Goal: Communication & Community: Answer question/provide support

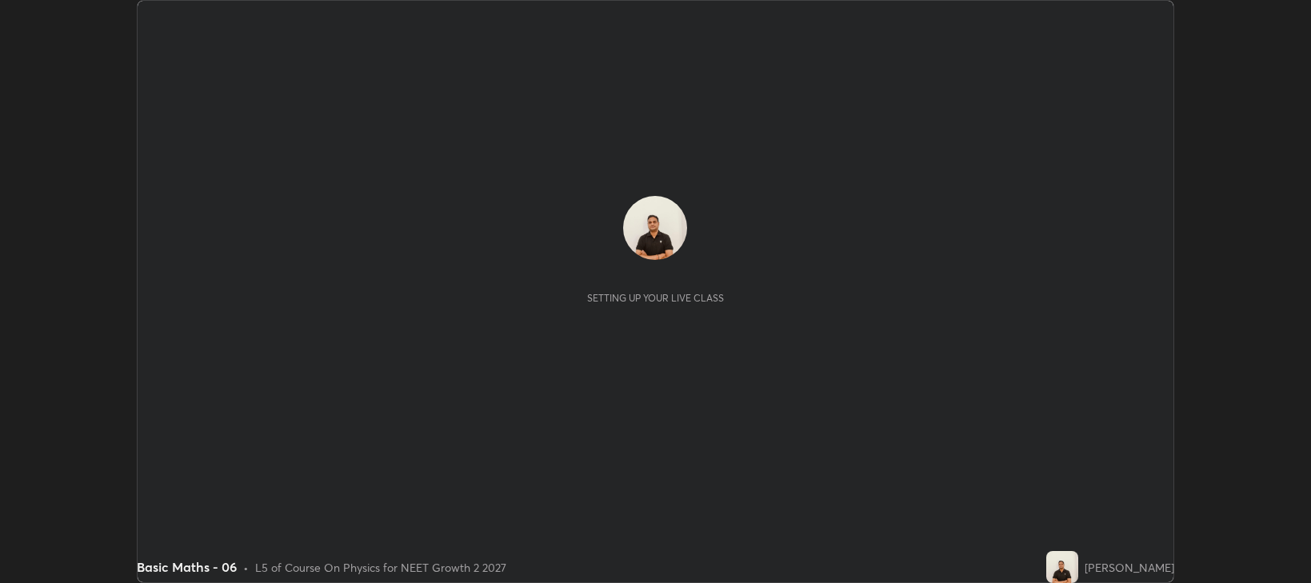
scroll to position [583, 1310]
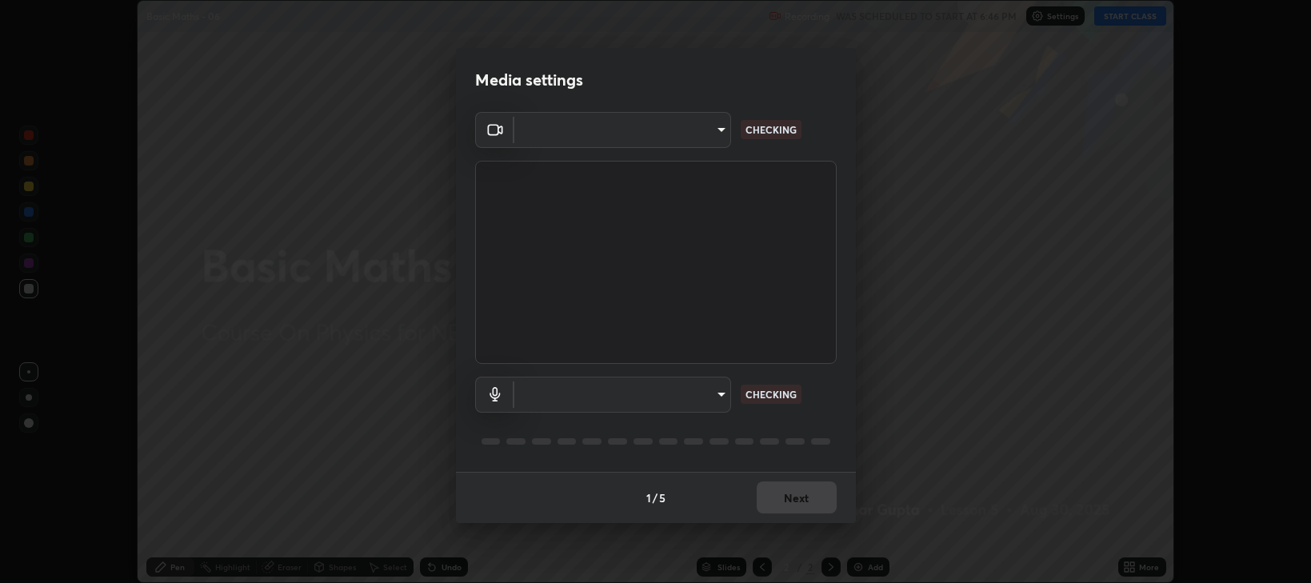
type input "97e3cd23c76f91fb91915eb68de44adfa811e639bdc8ba886a3eb3756a765973"
type input "default"
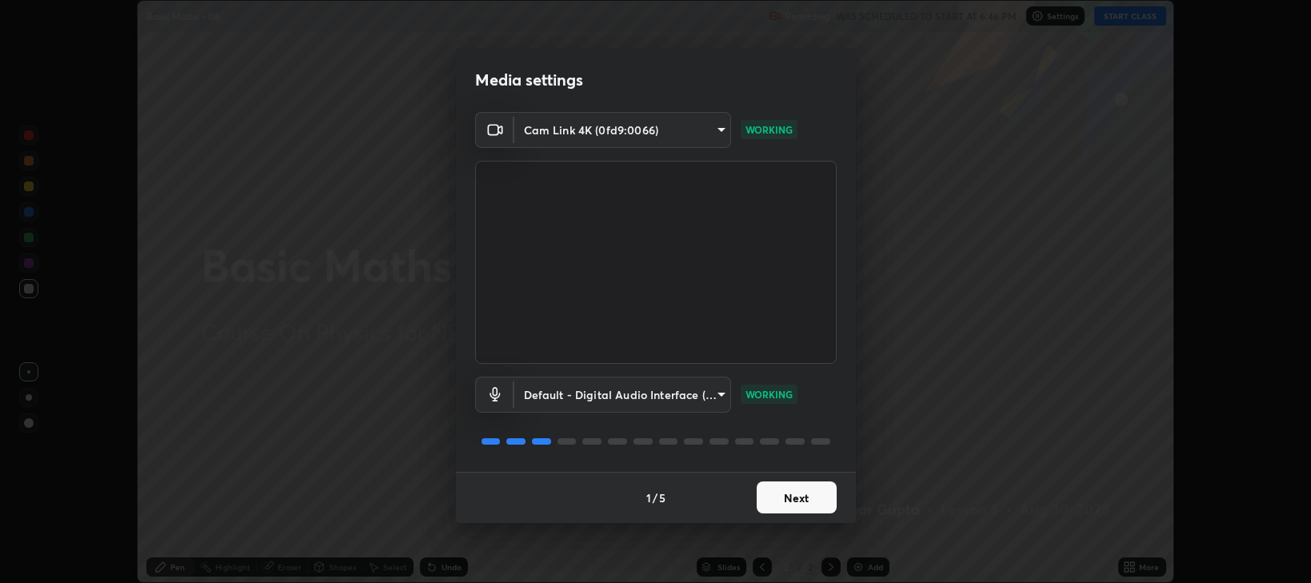
click at [771, 501] on button "Next" at bounding box center [796, 497] width 80 height 32
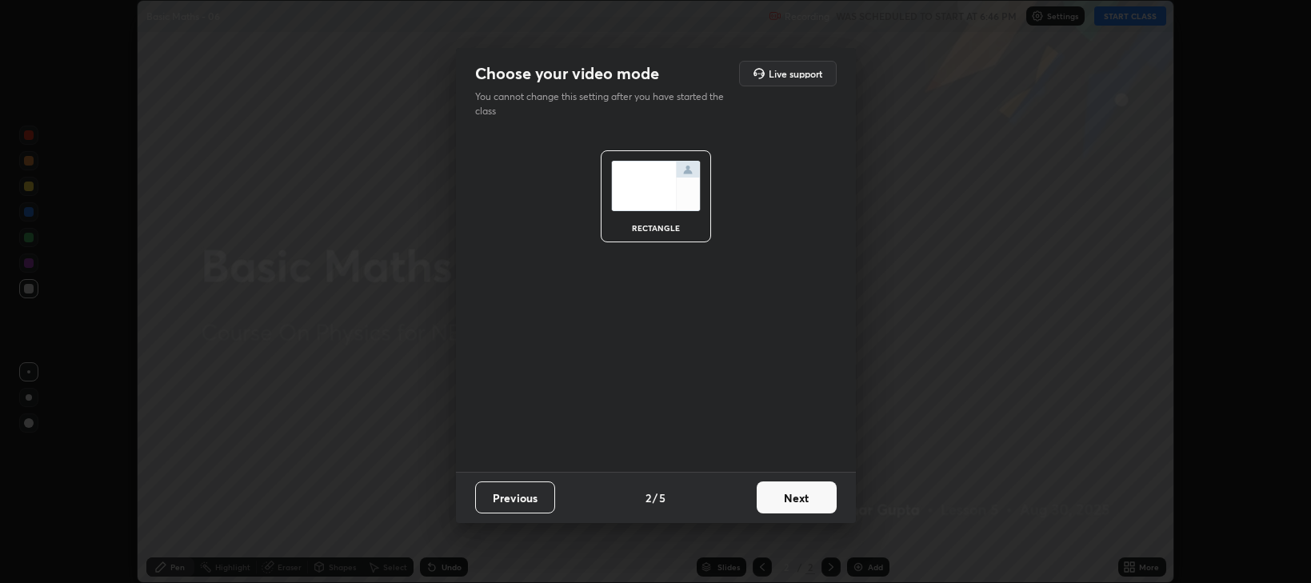
click at [777, 499] on button "Next" at bounding box center [796, 497] width 80 height 32
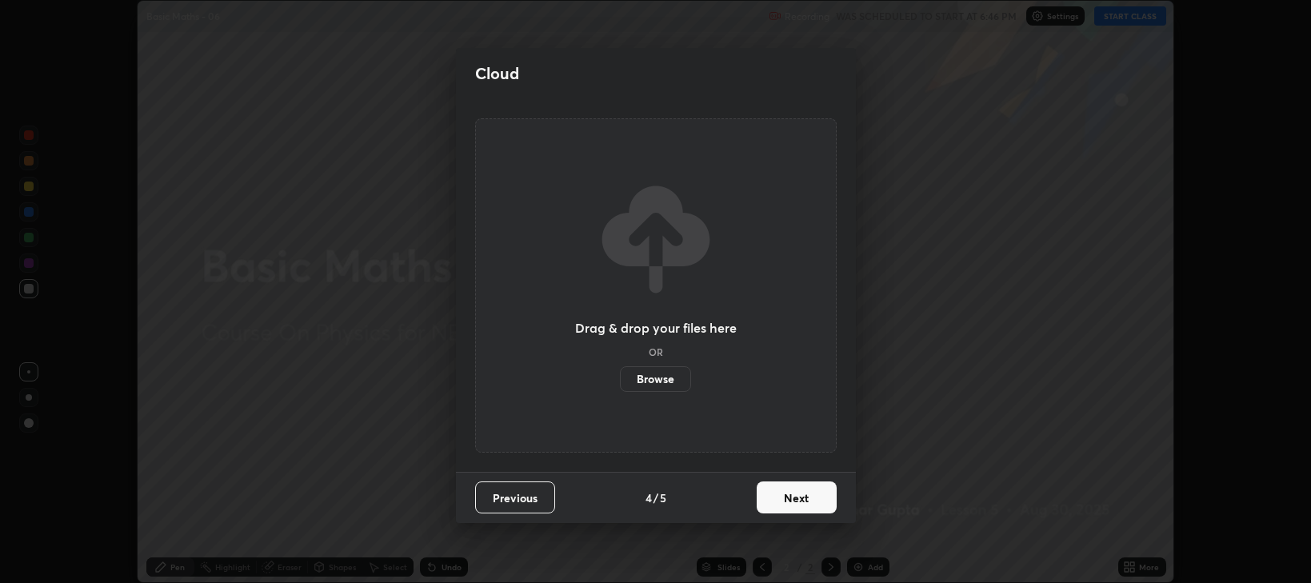
click at [777, 497] on button "Next" at bounding box center [796, 497] width 80 height 32
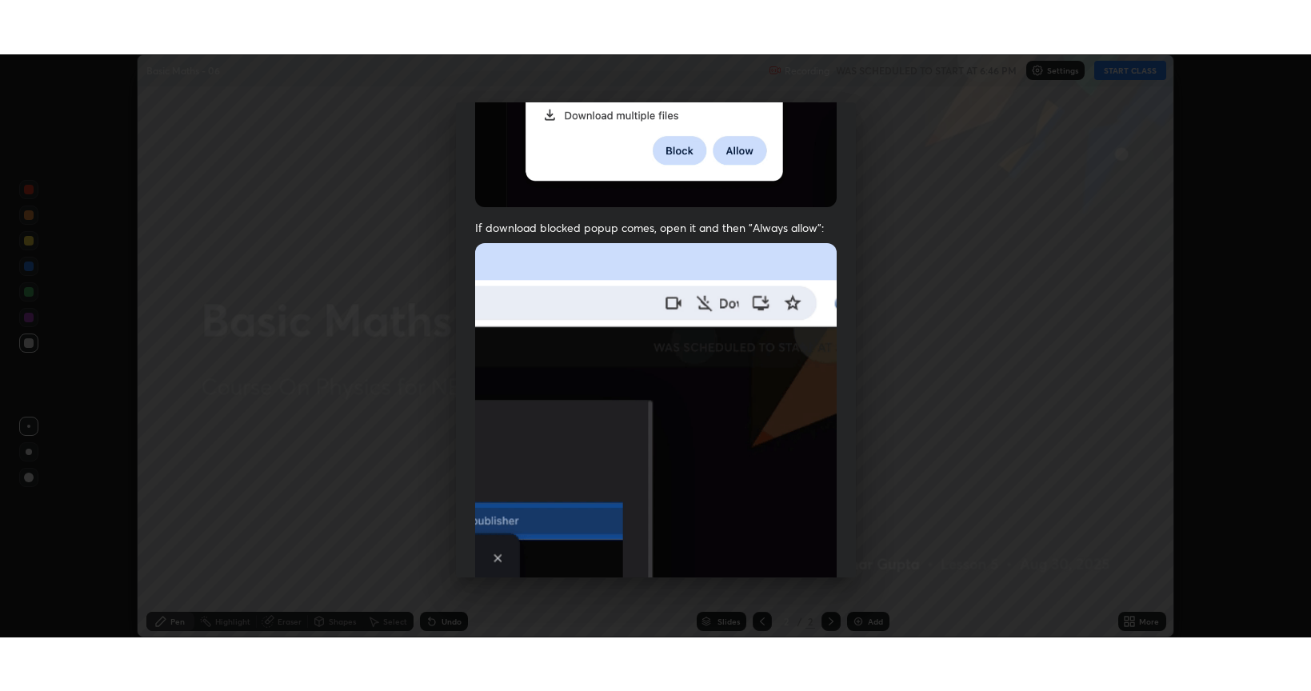
scroll to position [324, 0]
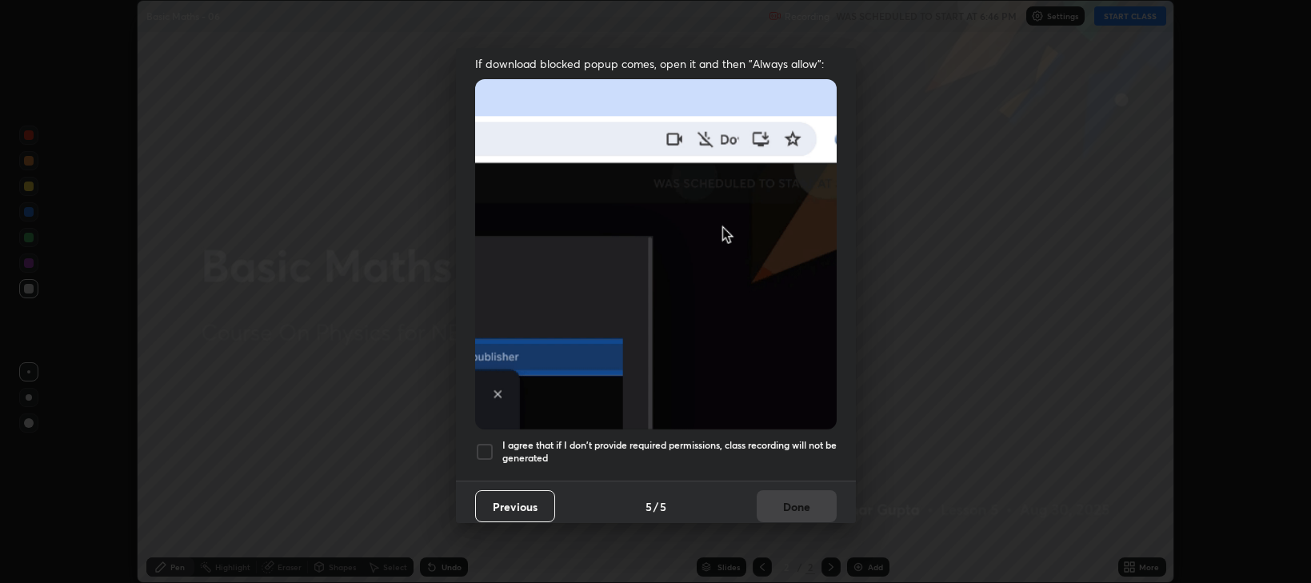
click at [482, 442] on div at bounding box center [484, 451] width 19 height 19
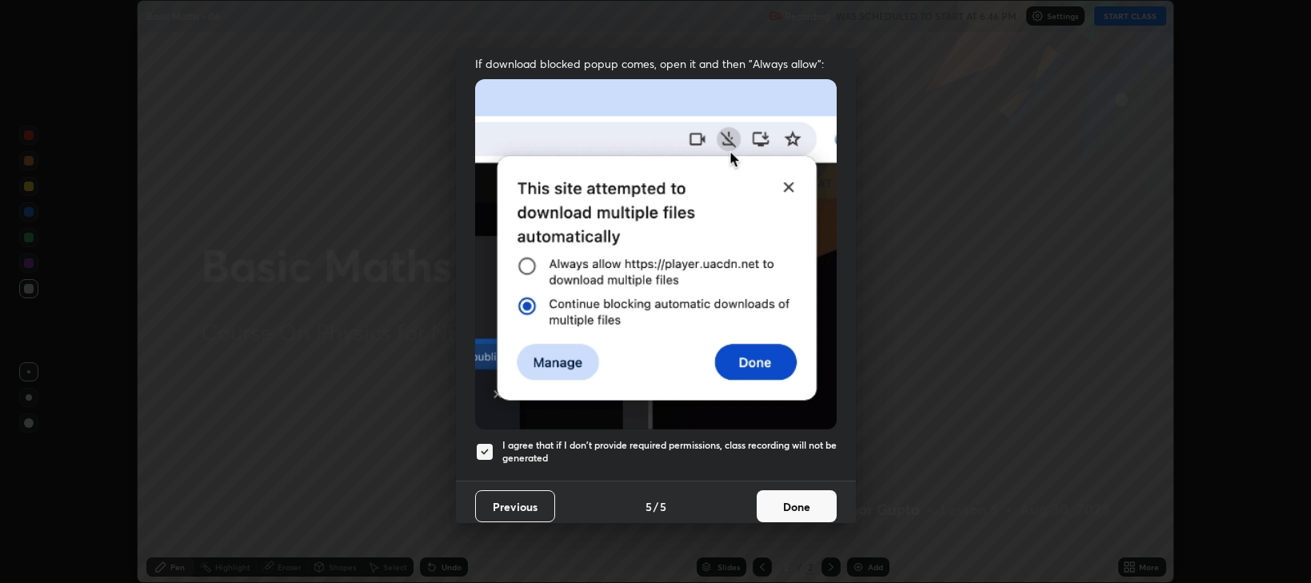
click at [766, 505] on button "Done" at bounding box center [796, 506] width 80 height 32
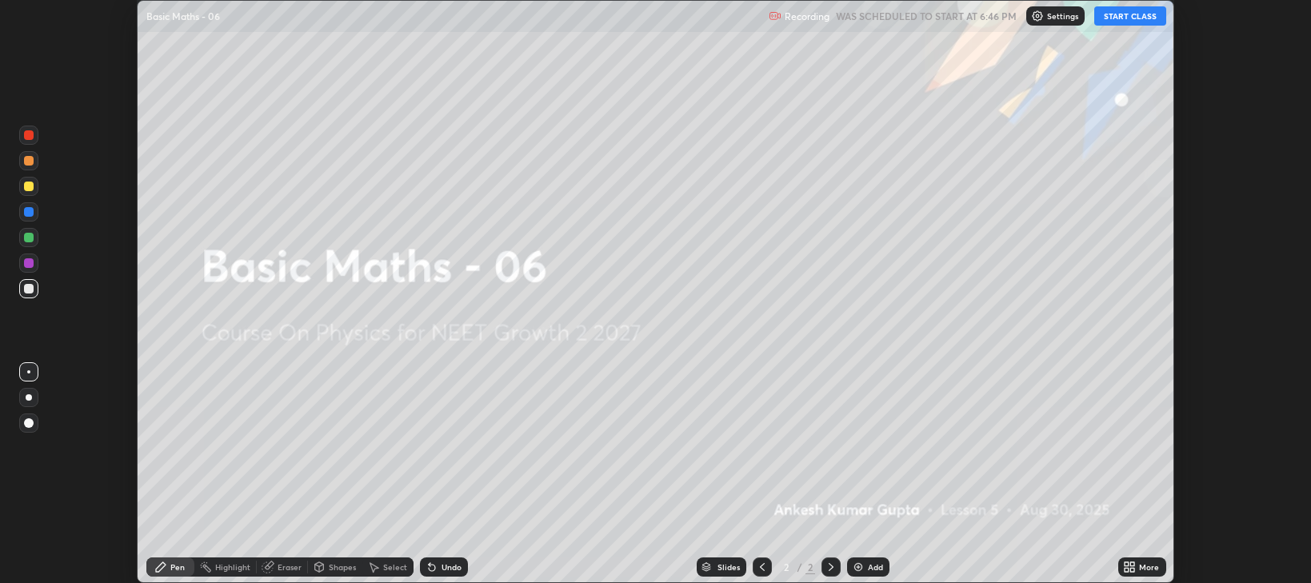
click at [1116, 24] on button "START CLASS" at bounding box center [1130, 15] width 72 height 19
click at [1141, 573] on div "More" at bounding box center [1142, 566] width 48 height 19
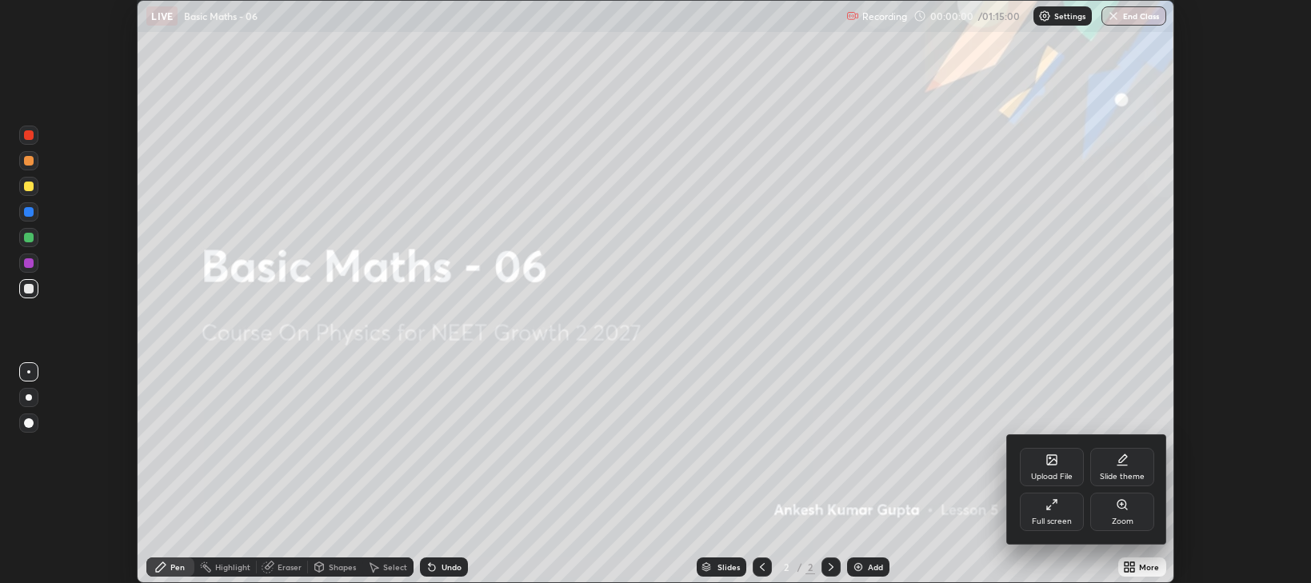
click at [1046, 521] on div "Full screen" at bounding box center [1051, 521] width 40 height 8
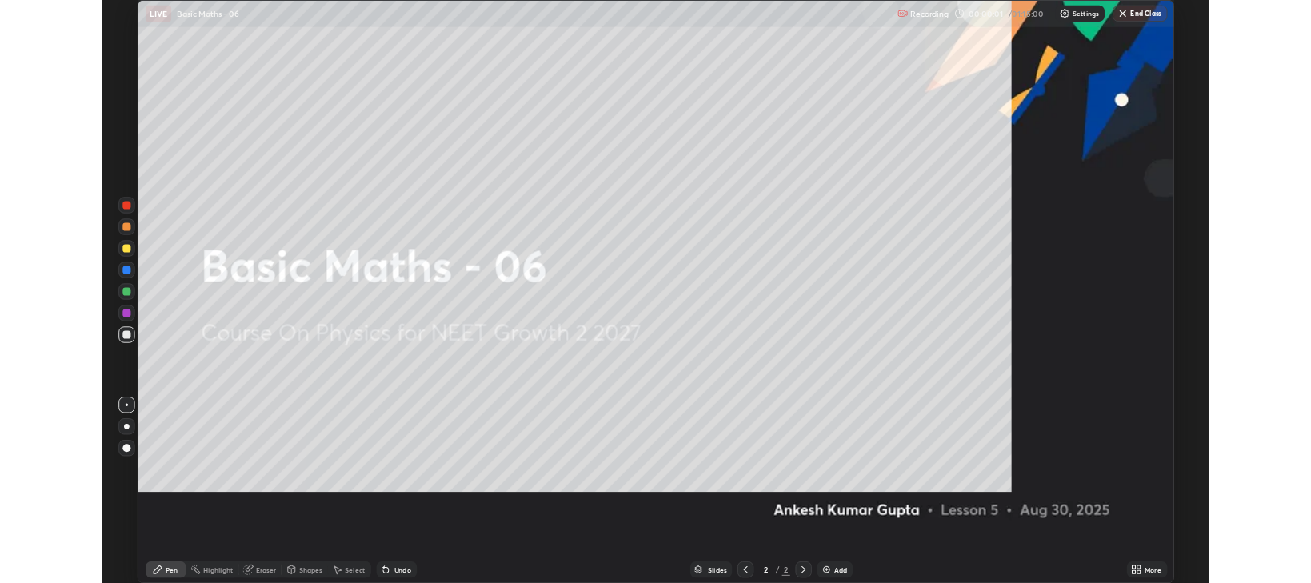
scroll to position [691, 1311]
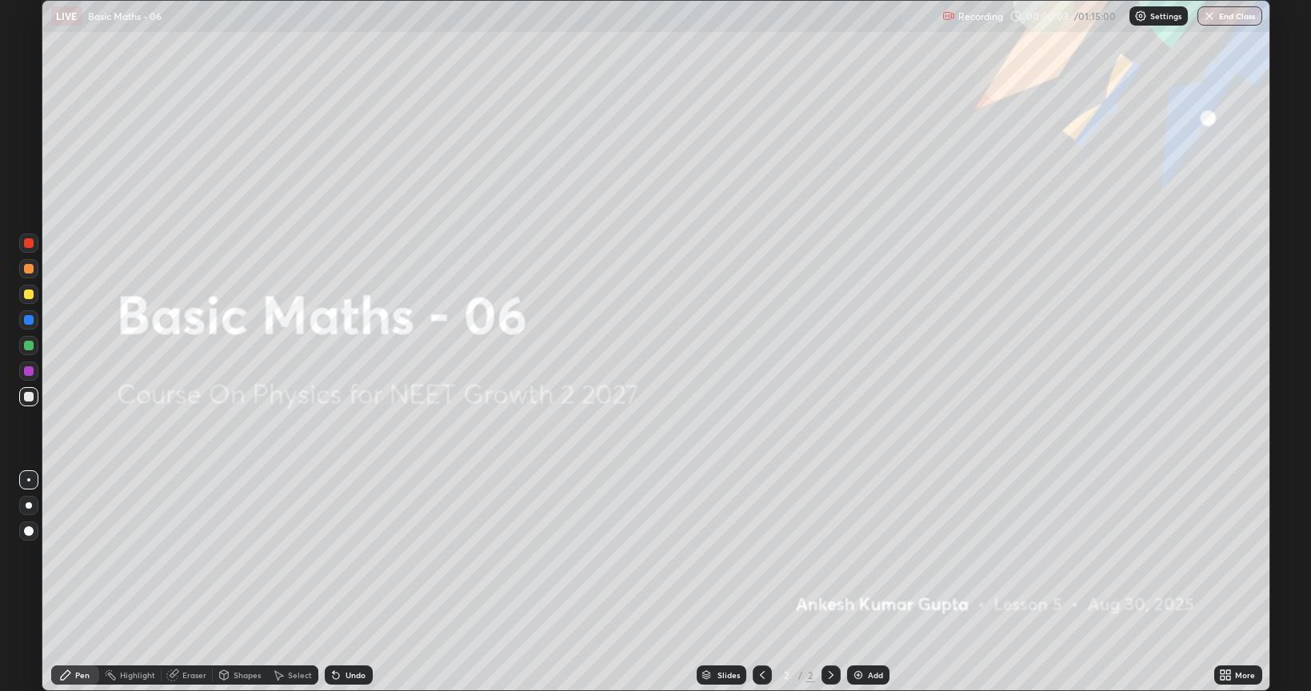
click at [868, 582] on div "Add" at bounding box center [875, 675] width 15 height 8
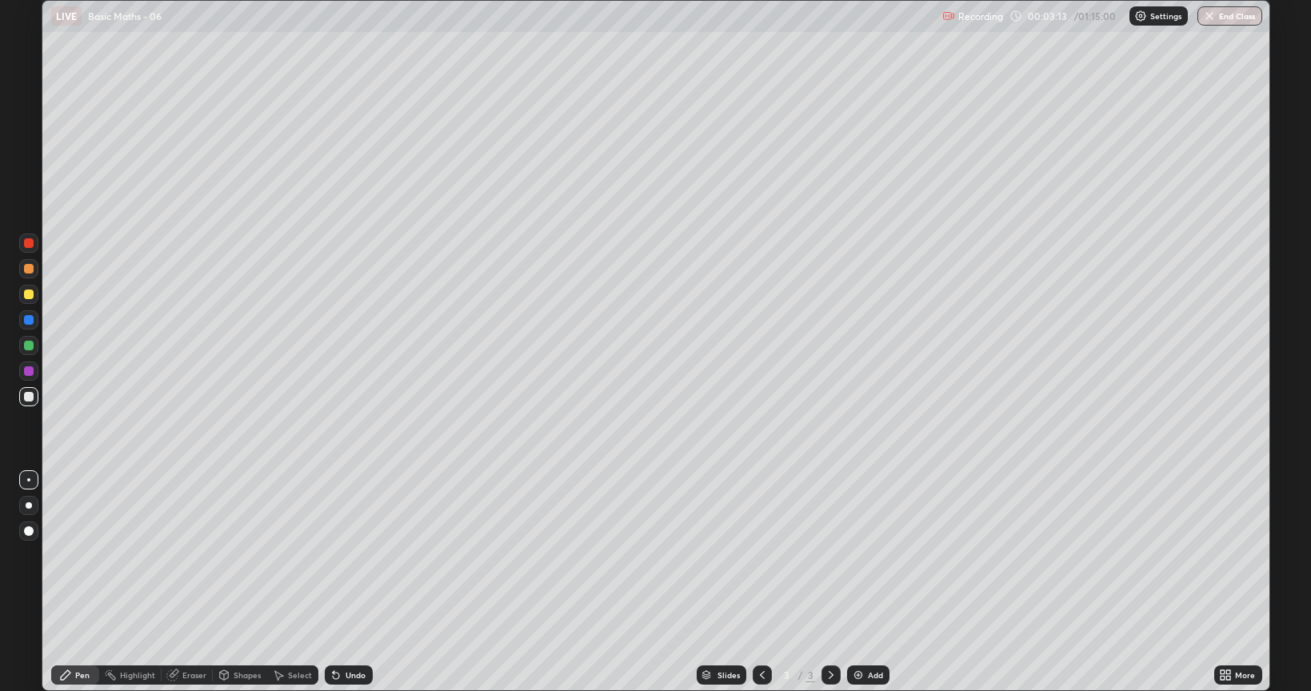
click at [190, 582] on div "Eraser" at bounding box center [194, 675] width 24 height 8
click at [82, 582] on div "Pen" at bounding box center [82, 675] width 14 height 8
click at [349, 582] on div "Undo" at bounding box center [355, 675] width 20 height 8
click at [352, 582] on div "Undo" at bounding box center [355, 675] width 20 height 8
click at [345, 582] on div "Undo" at bounding box center [355, 675] width 20 height 8
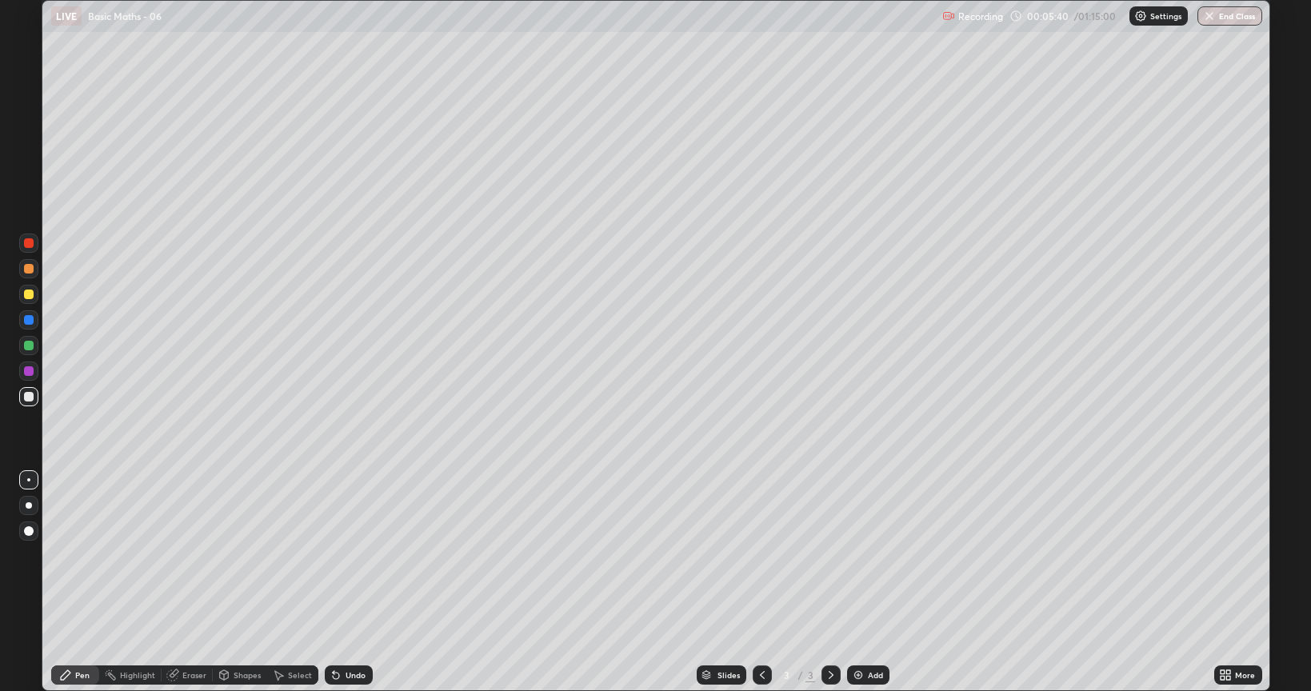
click at [868, 582] on div "Add" at bounding box center [875, 675] width 15 height 8
click at [246, 582] on div "Shapes" at bounding box center [246, 675] width 27 height 8
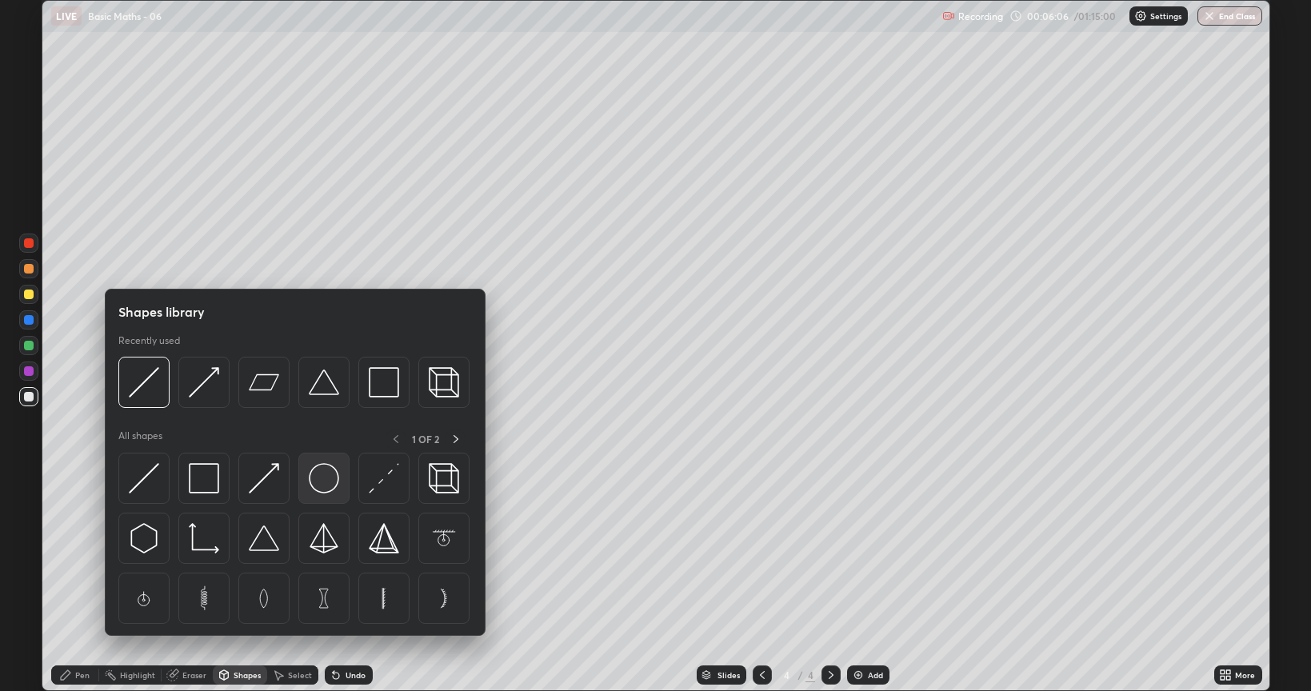
click at [327, 481] on img at bounding box center [324, 478] width 30 height 30
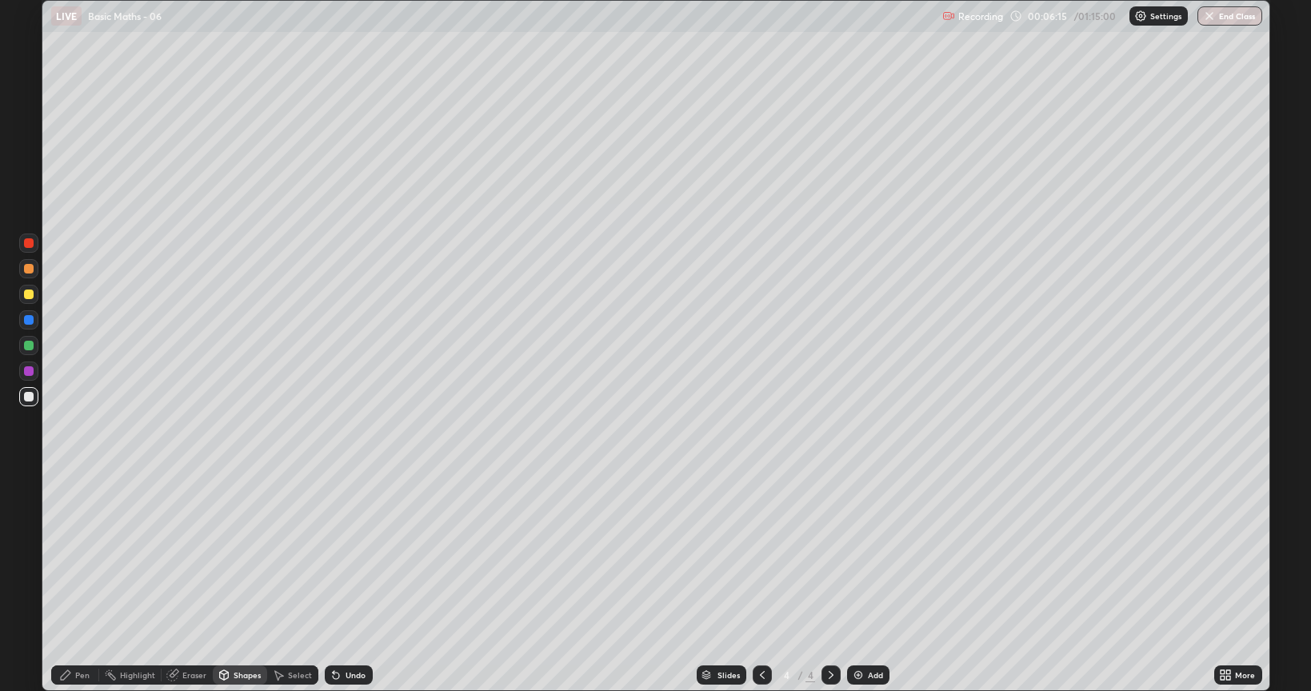
click at [354, 582] on div "Undo" at bounding box center [355, 675] width 20 height 8
click at [88, 582] on div "Pen" at bounding box center [82, 675] width 14 height 8
click at [22, 344] on div at bounding box center [28, 345] width 19 height 19
click at [30, 297] on div at bounding box center [29, 294] width 10 height 10
click at [345, 582] on div "Undo" at bounding box center [349, 674] width 48 height 19
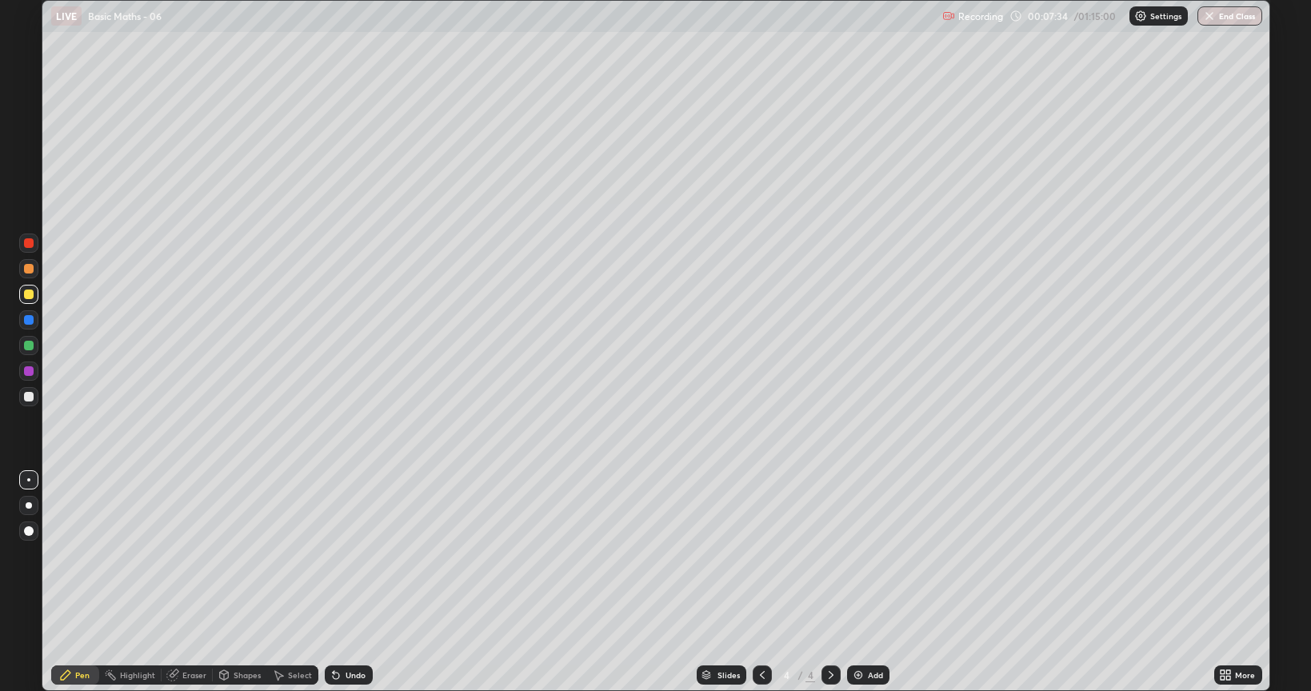
click at [349, 582] on div "Undo" at bounding box center [349, 674] width 48 height 19
click at [350, 582] on div "Undo" at bounding box center [349, 674] width 48 height 19
click at [182, 582] on div "Eraser" at bounding box center [187, 674] width 51 height 19
click at [83, 582] on div "Pen" at bounding box center [82, 675] width 14 height 8
click at [190, 582] on div "Eraser" at bounding box center [194, 675] width 24 height 8
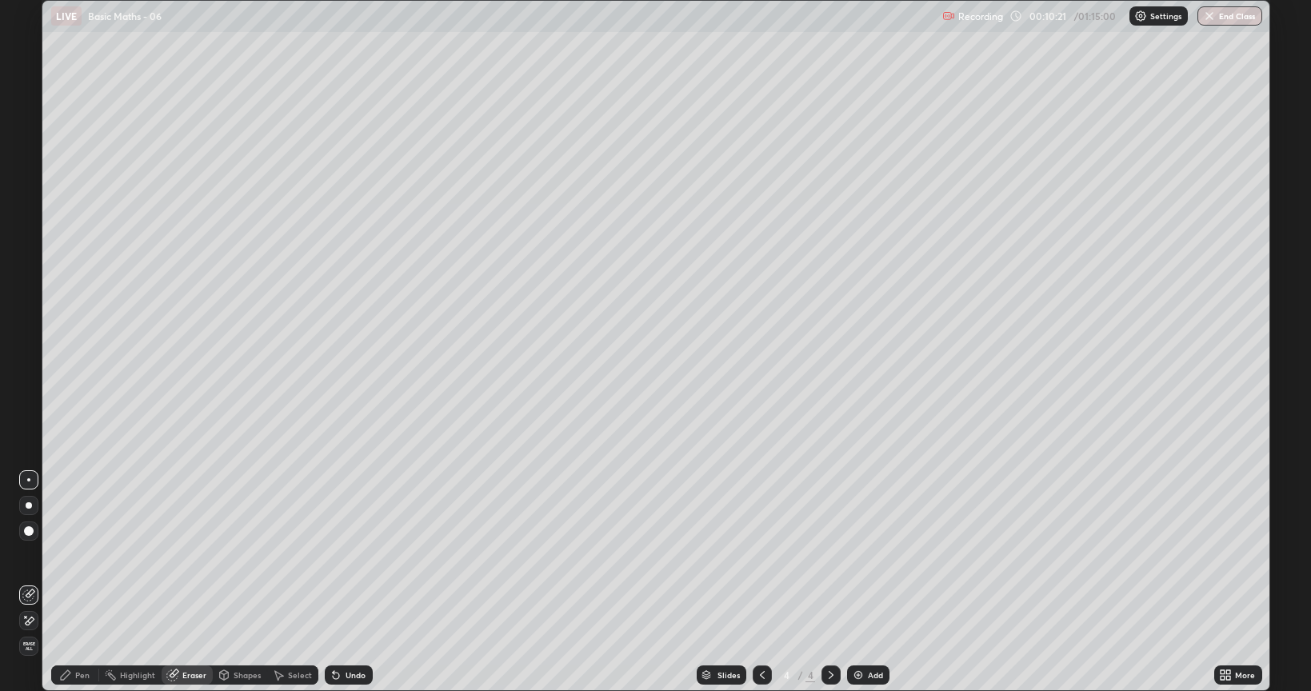
click at [86, 582] on div "Pen" at bounding box center [75, 674] width 48 height 19
click at [866, 582] on div "Add" at bounding box center [868, 674] width 42 height 19
click at [864, 582] on div "Add" at bounding box center [868, 674] width 42 height 19
click at [186, 582] on div "Eraser" at bounding box center [194, 675] width 24 height 8
click at [79, 582] on div "Pen" at bounding box center [82, 675] width 14 height 8
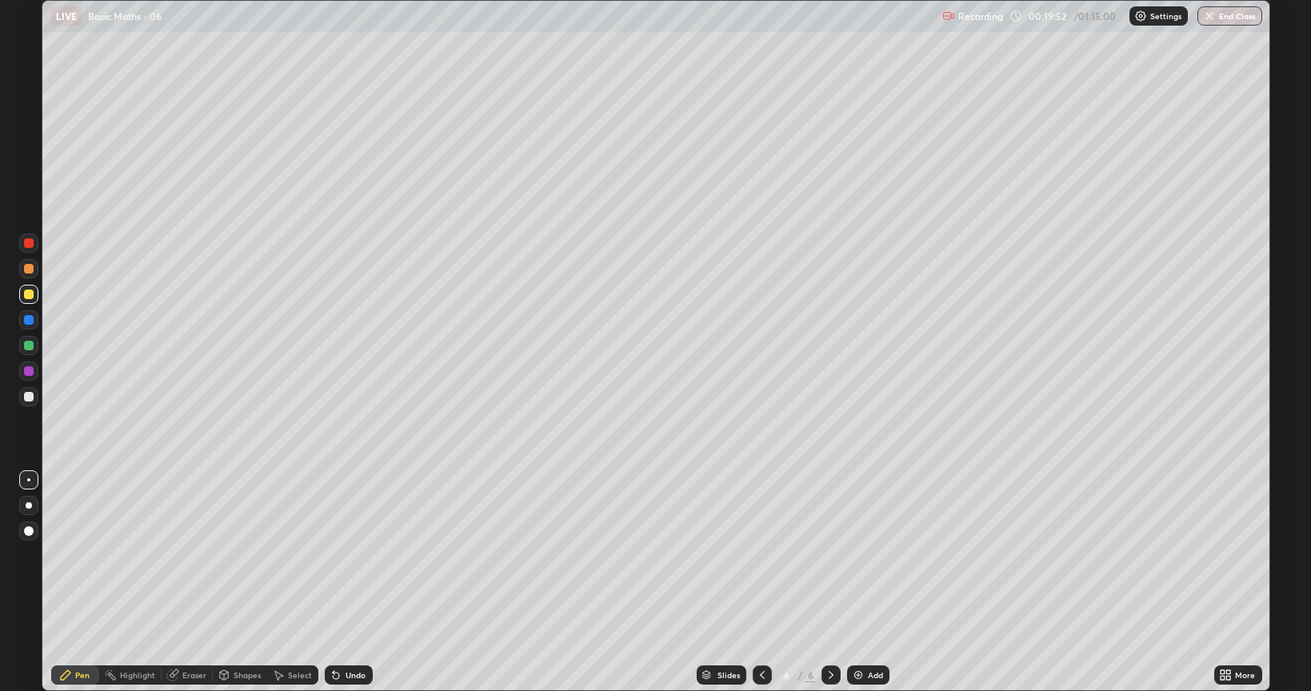
click at [350, 582] on div "Undo" at bounding box center [355, 675] width 20 height 8
click at [187, 582] on div "Eraser" at bounding box center [194, 675] width 24 height 8
click at [86, 582] on div "Pen" at bounding box center [82, 675] width 14 height 8
click at [194, 582] on div "Eraser" at bounding box center [194, 675] width 24 height 8
click at [82, 582] on div "Pen" at bounding box center [75, 674] width 48 height 19
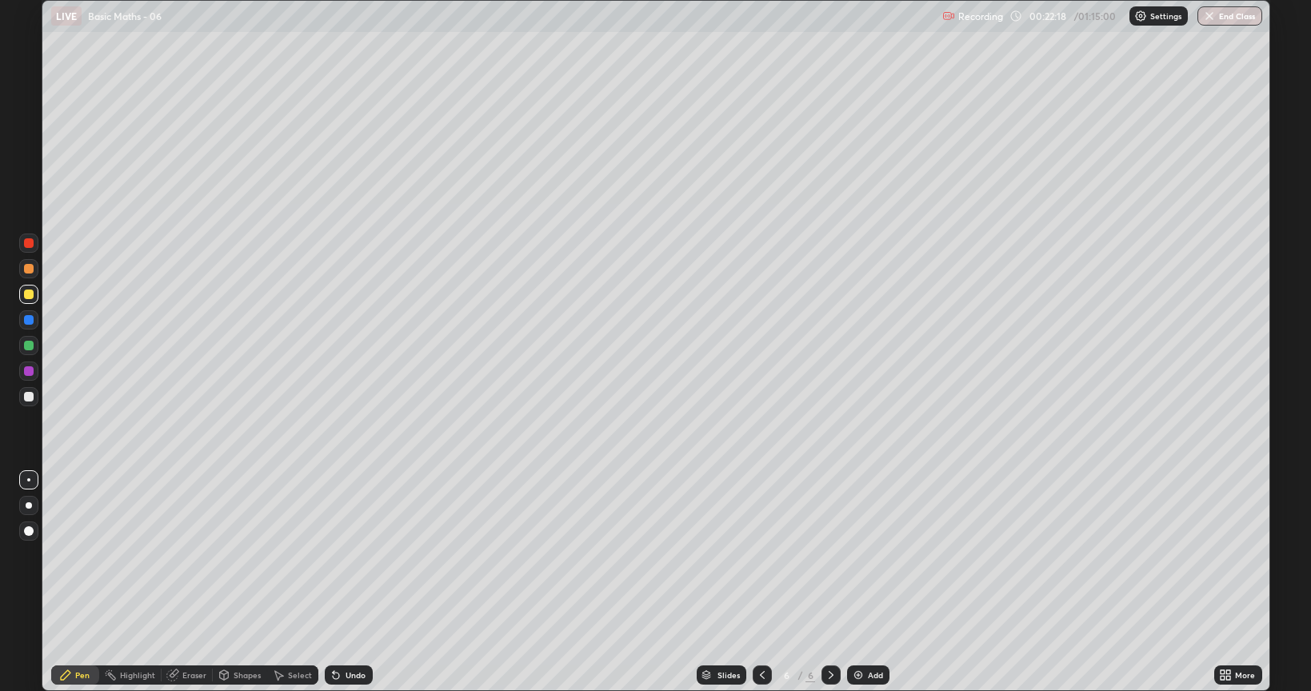
click at [868, 582] on div "Add" at bounding box center [875, 675] width 15 height 8
click at [345, 582] on div "Undo" at bounding box center [349, 674] width 48 height 19
click at [861, 582] on img at bounding box center [858, 674] width 13 height 13
click at [753, 582] on div at bounding box center [761, 674] width 19 height 19
click at [759, 582] on icon at bounding box center [762, 674] width 13 height 13
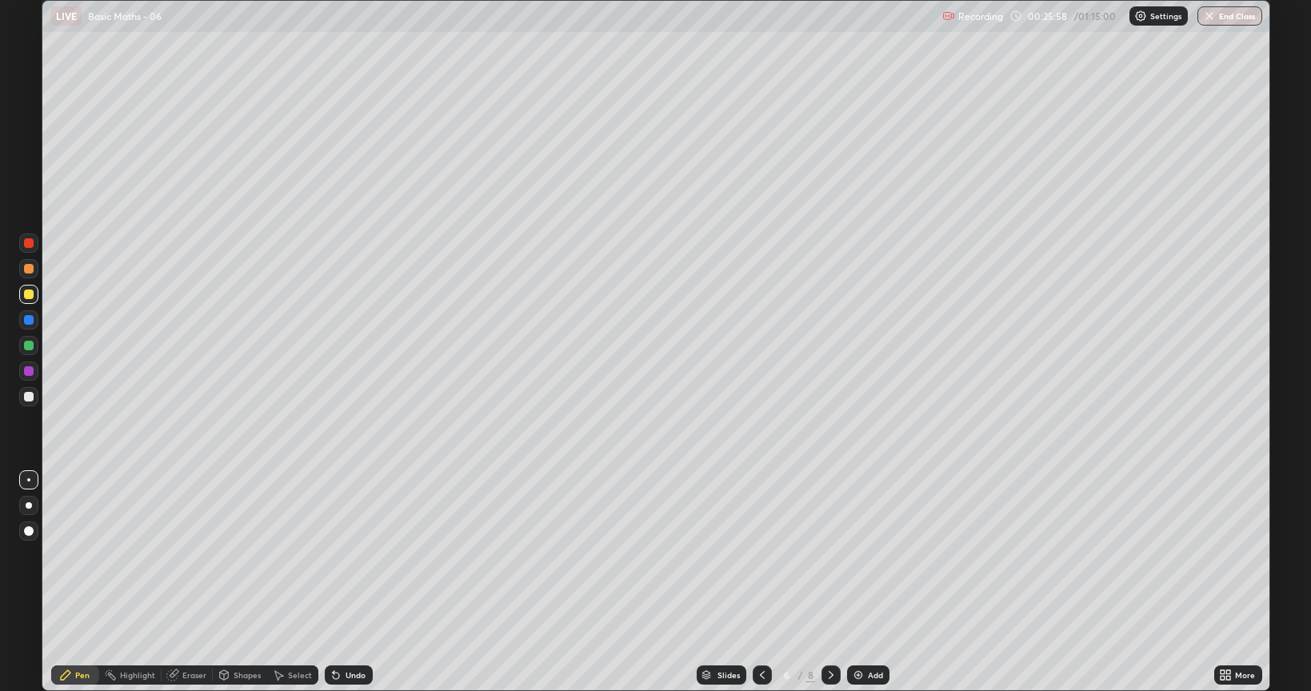
click at [760, 582] on icon at bounding box center [762, 674] width 13 height 13
click at [762, 582] on icon at bounding box center [762, 675] width 5 height 8
click at [828, 582] on icon at bounding box center [830, 674] width 13 height 13
click at [829, 582] on icon at bounding box center [830, 674] width 13 height 13
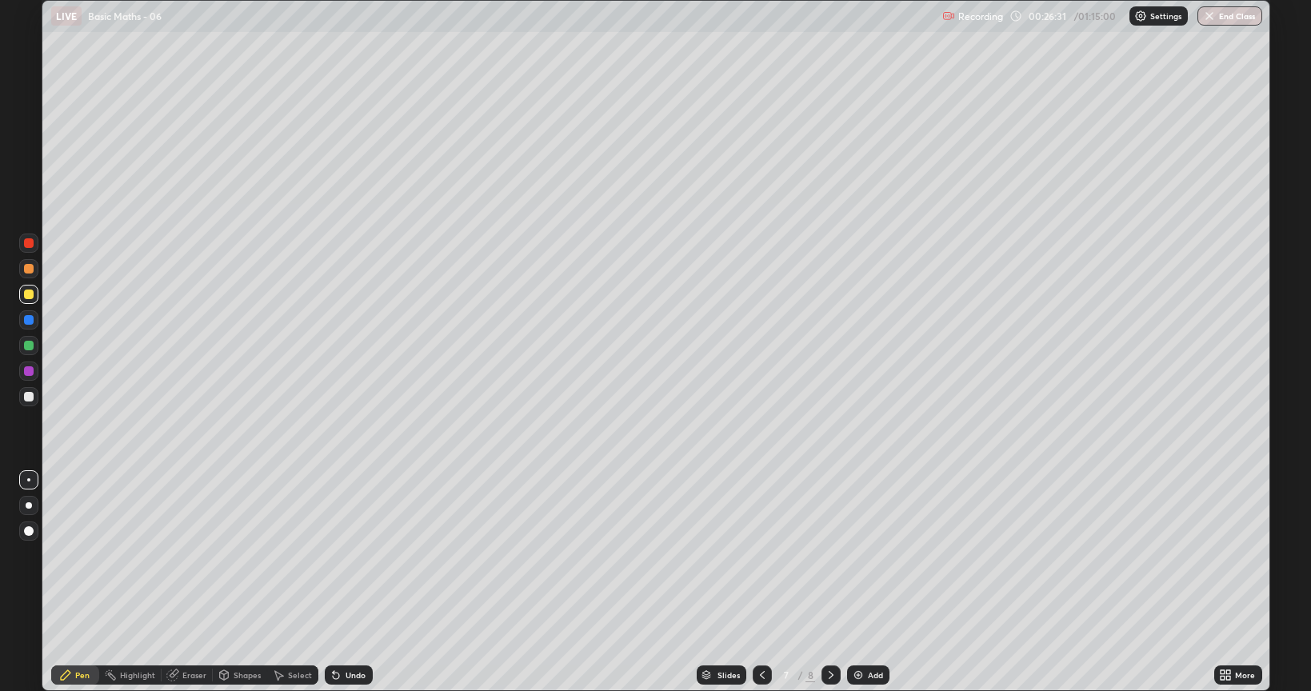
click at [830, 582] on icon at bounding box center [830, 675] width 5 height 8
click at [866, 582] on div "Add" at bounding box center [868, 674] width 42 height 19
click at [346, 582] on div "Undo" at bounding box center [349, 674] width 48 height 19
click at [347, 582] on div "Undo" at bounding box center [349, 674] width 48 height 19
click at [196, 582] on div "Eraser" at bounding box center [194, 675] width 24 height 8
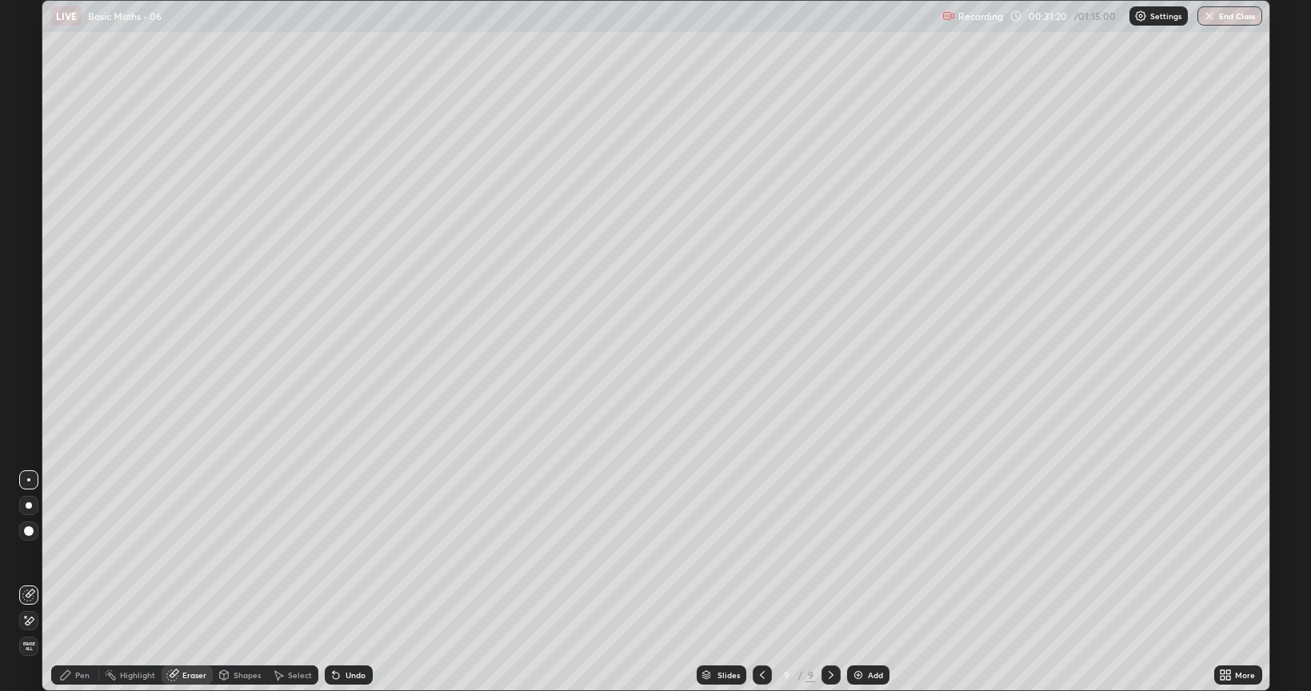
click at [84, 582] on div "Pen" at bounding box center [75, 674] width 48 height 19
click at [190, 582] on div "Eraser" at bounding box center [194, 675] width 24 height 8
click at [80, 582] on div "Pen" at bounding box center [82, 675] width 14 height 8
click at [873, 582] on div "Add" at bounding box center [868, 674] width 42 height 19
click at [864, 582] on div "Add" at bounding box center [869, 674] width 42 height 19
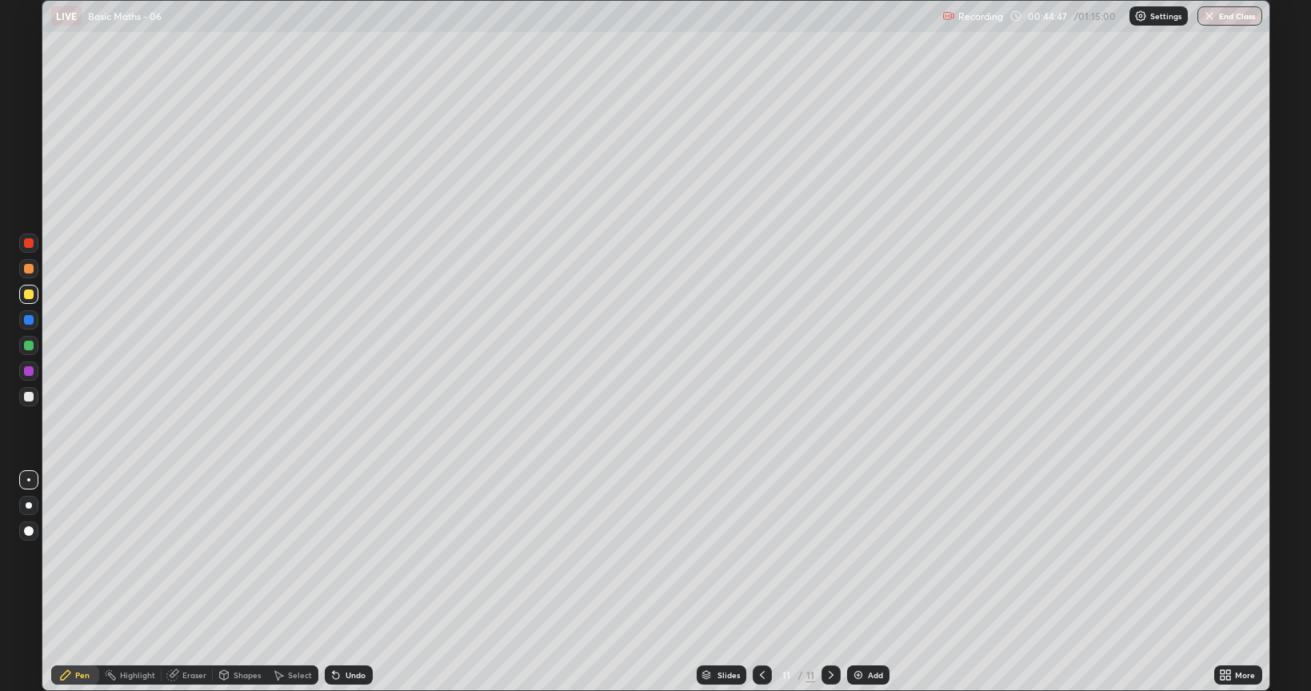
click at [761, 582] on icon at bounding box center [762, 675] width 5 height 8
click at [828, 582] on icon at bounding box center [830, 674] width 13 height 13
click at [759, 582] on icon at bounding box center [762, 674] width 13 height 13
click at [830, 582] on icon at bounding box center [830, 674] width 13 height 13
click at [350, 582] on div "Undo" at bounding box center [355, 675] width 20 height 8
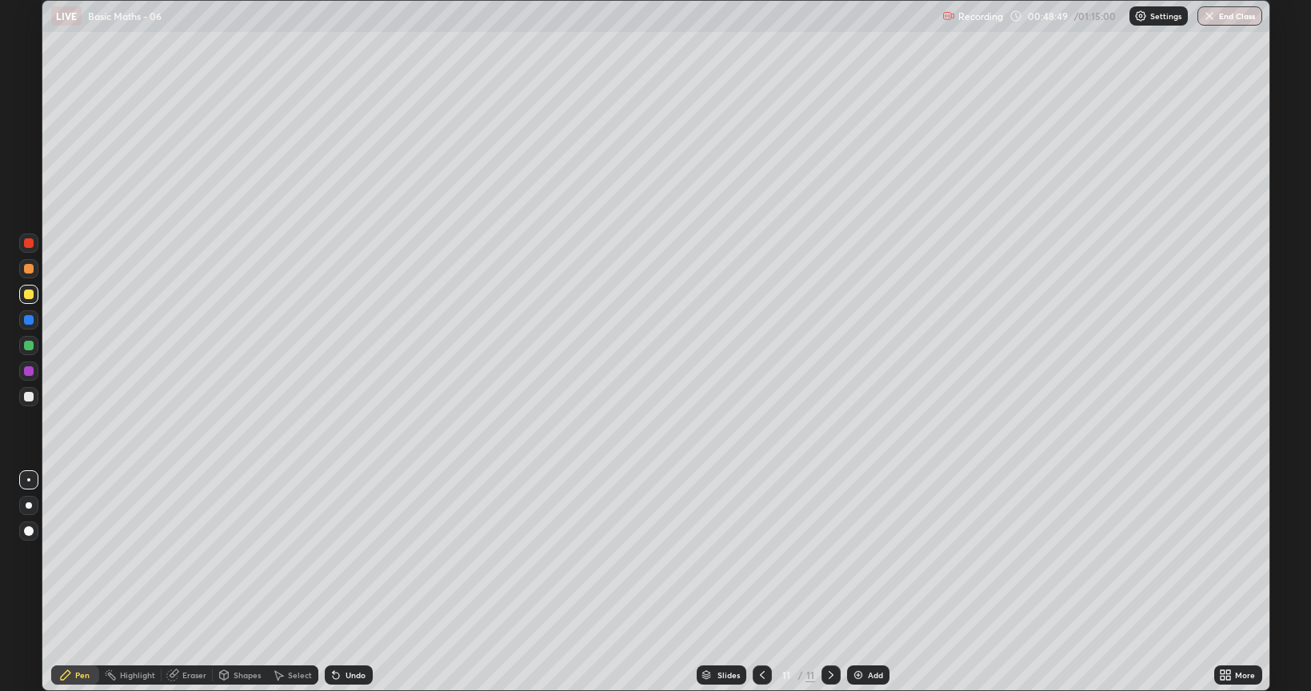
click at [354, 582] on div "Undo" at bounding box center [355, 675] width 20 height 8
click at [862, 582] on img at bounding box center [858, 674] width 13 height 13
click at [352, 582] on div "Undo" at bounding box center [349, 674] width 48 height 19
click at [860, 582] on img at bounding box center [858, 674] width 13 height 13
click at [344, 582] on div "Undo" at bounding box center [349, 674] width 48 height 19
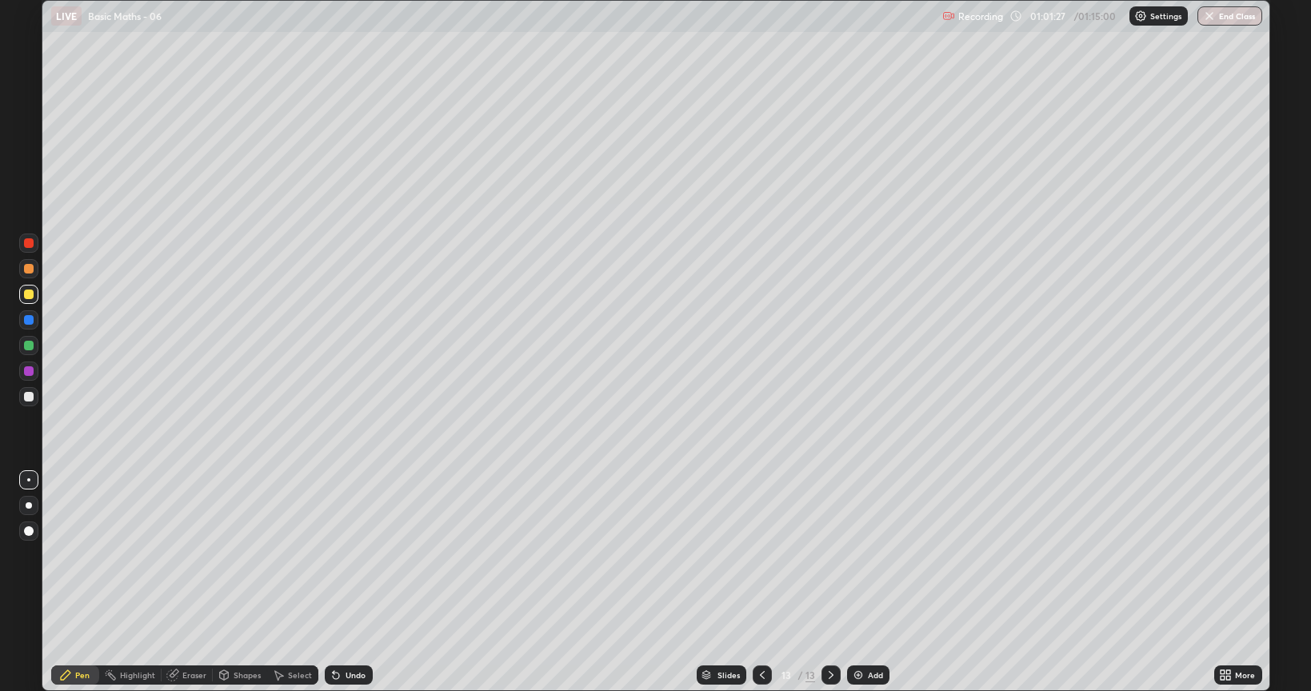
click at [177, 582] on icon at bounding box center [172, 674] width 13 height 13
click at [76, 582] on div "Pen" at bounding box center [82, 675] width 14 height 8
click at [860, 582] on img at bounding box center [858, 674] width 13 height 13
click at [197, 582] on div "Eraser" at bounding box center [194, 675] width 24 height 8
click at [74, 582] on div "Pen" at bounding box center [75, 674] width 48 height 19
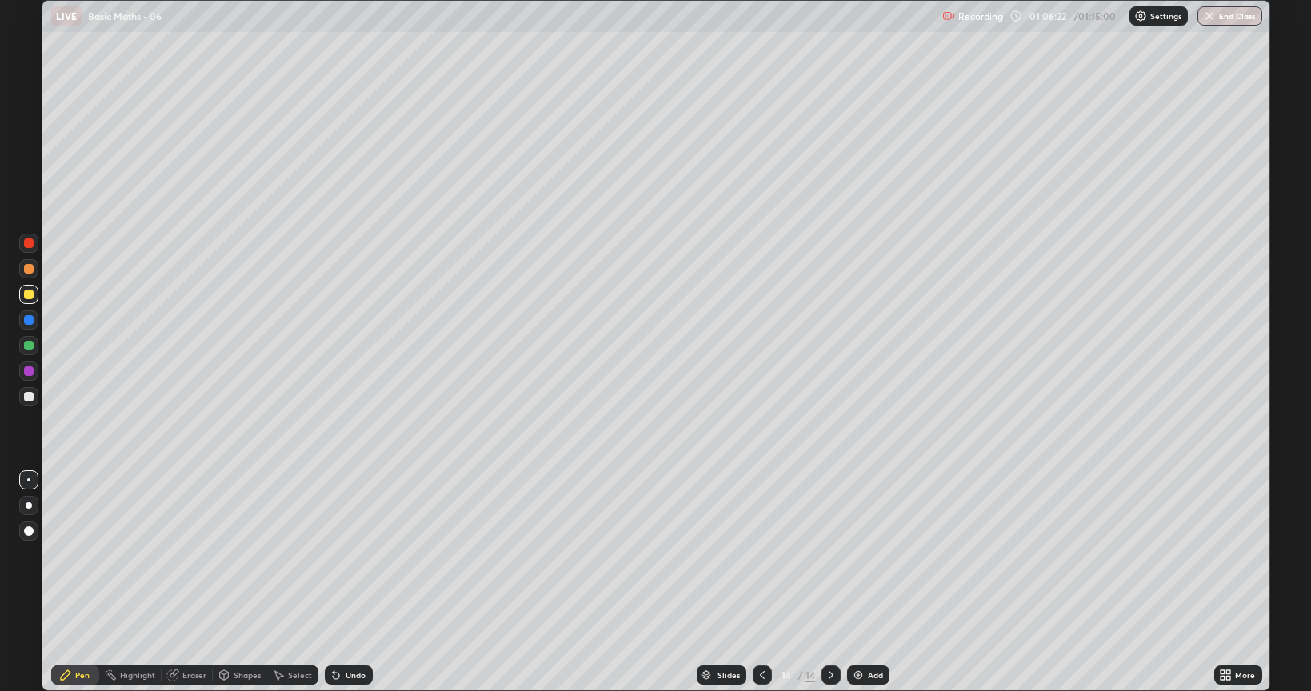
click at [862, 582] on img at bounding box center [858, 674] width 13 height 13
click at [760, 582] on icon at bounding box center [762, 675] width 5 height 8
click at [760, 582] on icon at bounding box center [762, 674] width 13 height 13
click at [1247, 19] on button "End Class" at bounding box center [1230, 15] width 63 height 19
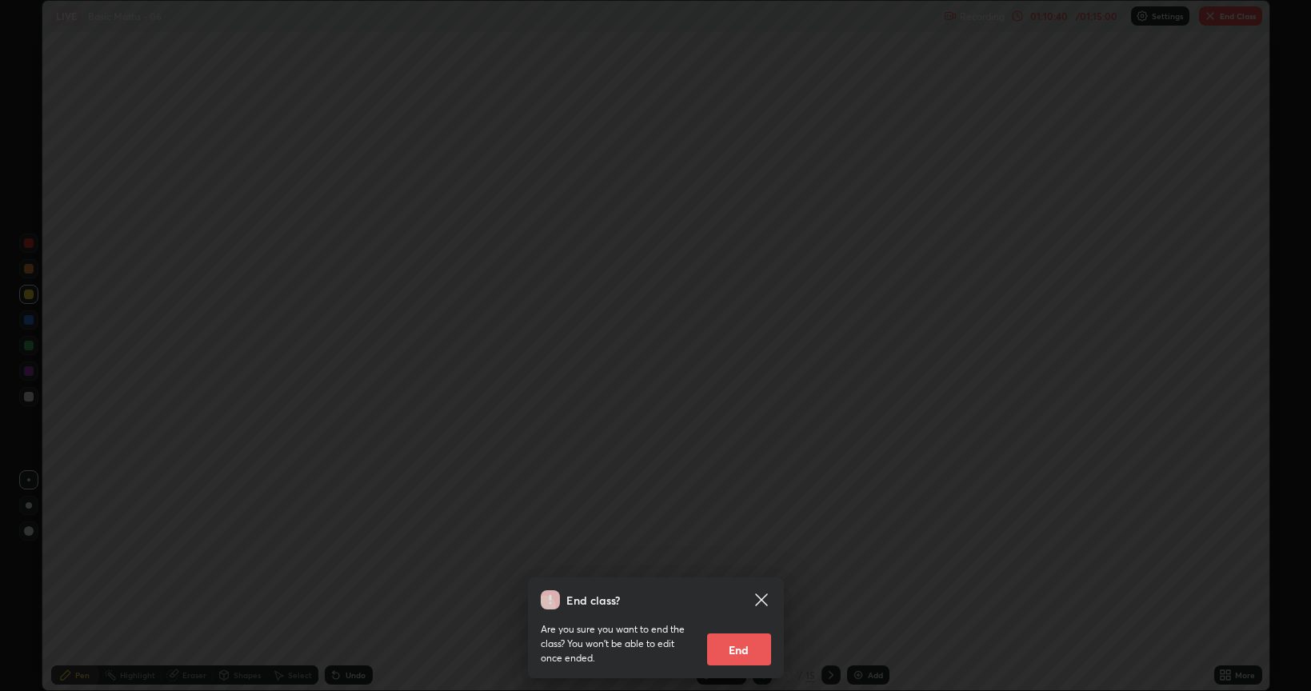
click at [760, 582] on button "End" at bounding box center [739, 649] width 64 height 32
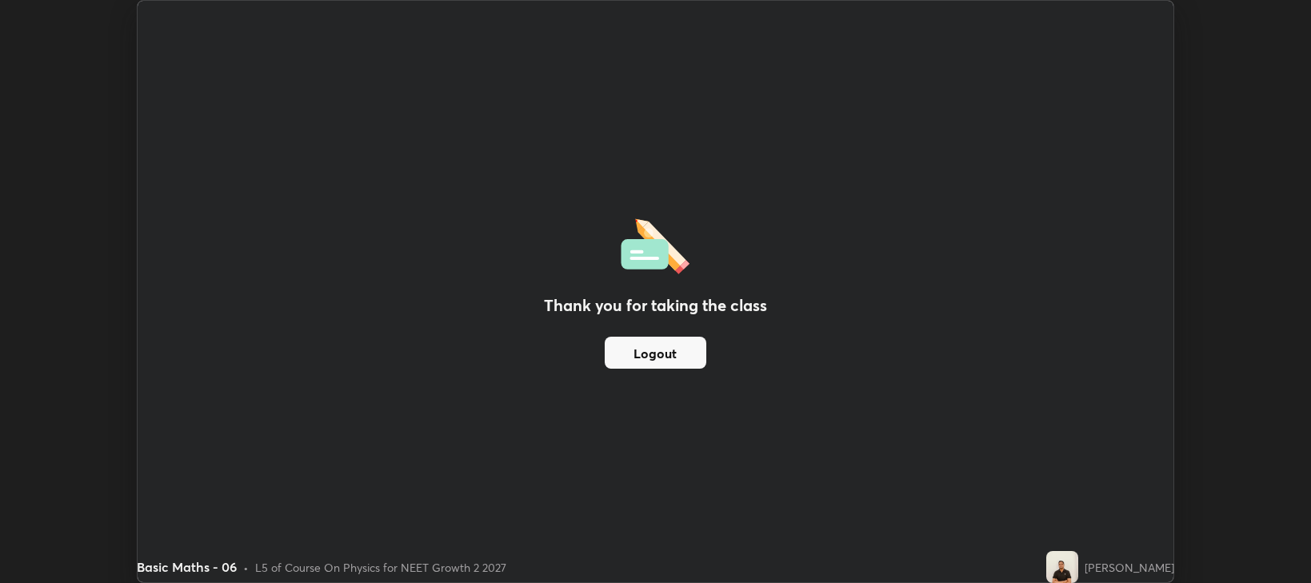
scroll to position [79375, 78648]
